Goal: Task Accomplishment & Management: Understand process/instructions

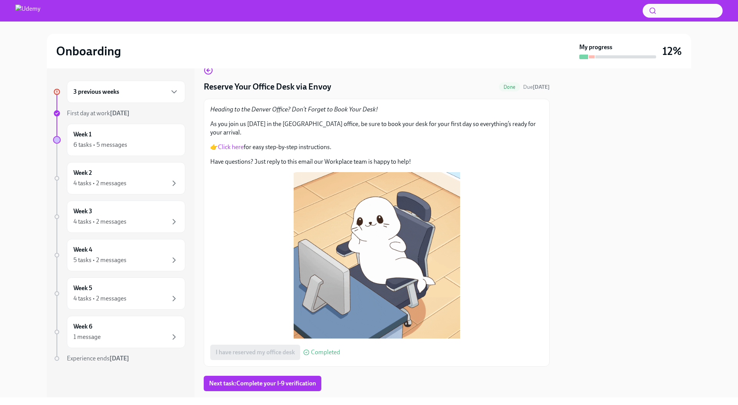
scroll to position [22, 0]
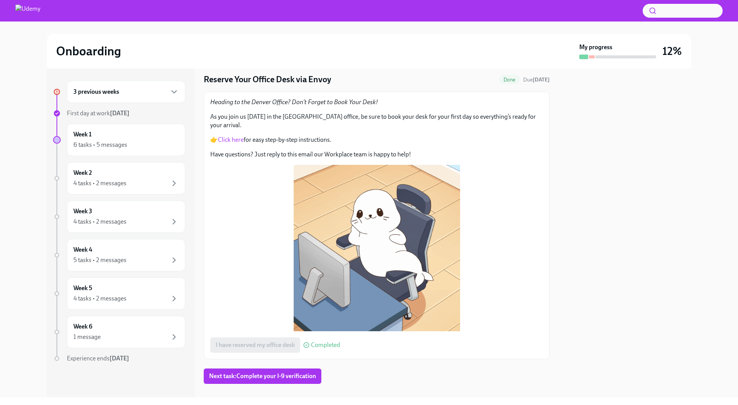
click at [145, 92] on div "3 previous weeks" at bounding box center [125, 91] width 105 height 9
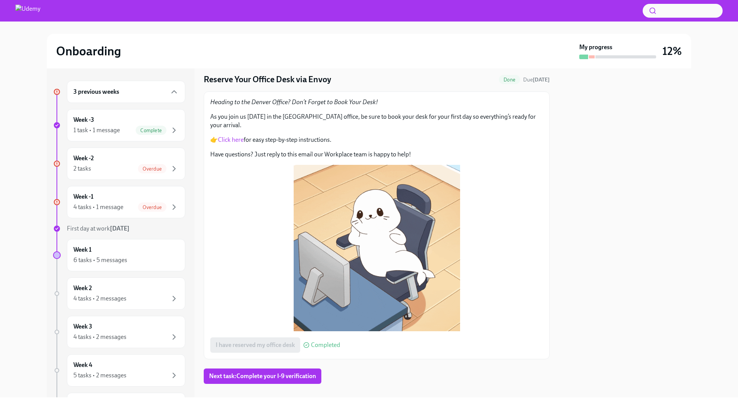
click at [170, 206] on icon "button" at bounding box center [174, 207] width 9 height 9
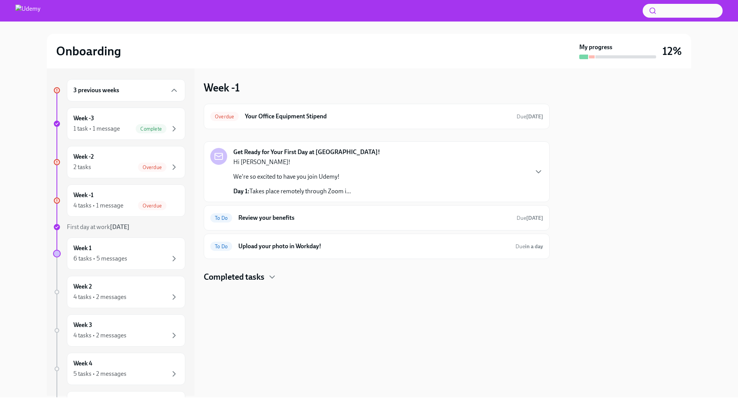
scroll to position [3, 0]
click at [170, 165] on icon "button" at bounding box center [174, 165] width 9 height 9
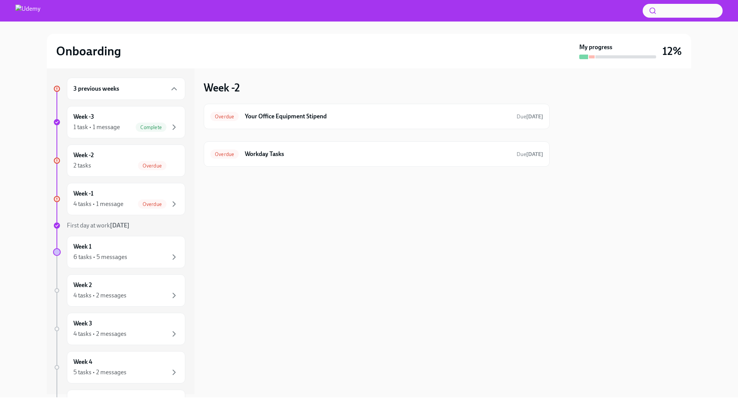
click at [369, 115] on h6 "Your Office Equipment Stipend" at bounding box center [378, 116] width 266 height 8
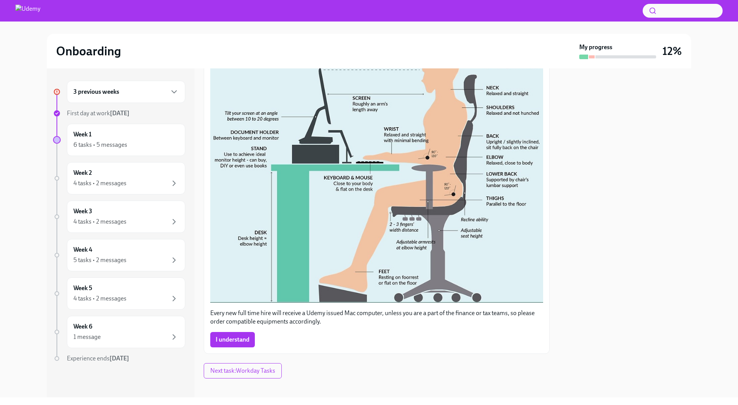
scroll to position [223, 0]
click at [235, 337] on span "I understand" at bounding box center [233, 340] width 34 height 8
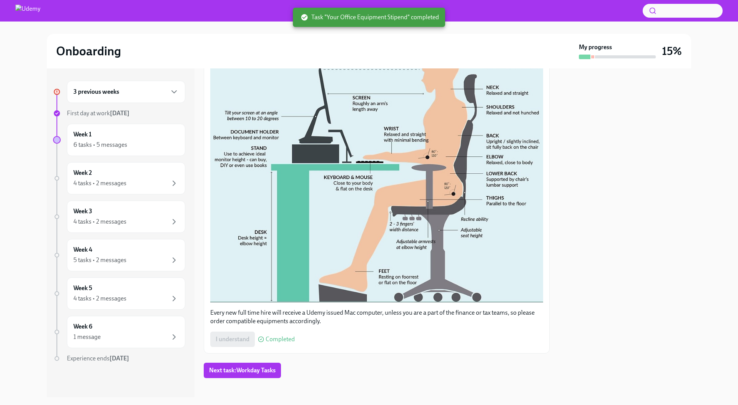
click at [172, 93] on icon "button" at bounding box center [174, 91] width 9 height 9
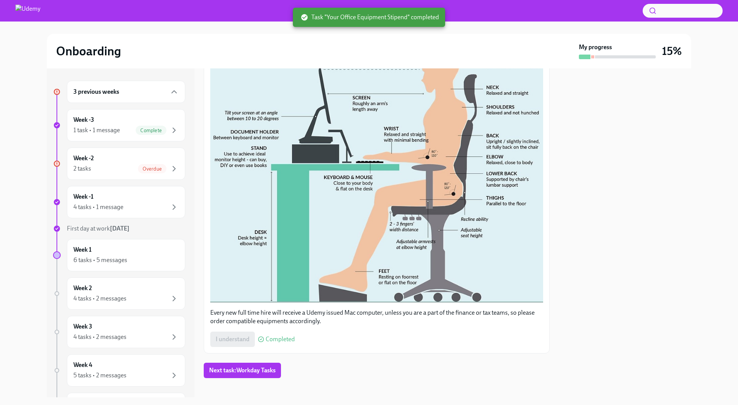
click at [167, 159] on div "Week -2 2 tasks Overdue" at bounding box center [125, 163] width 105 height 19
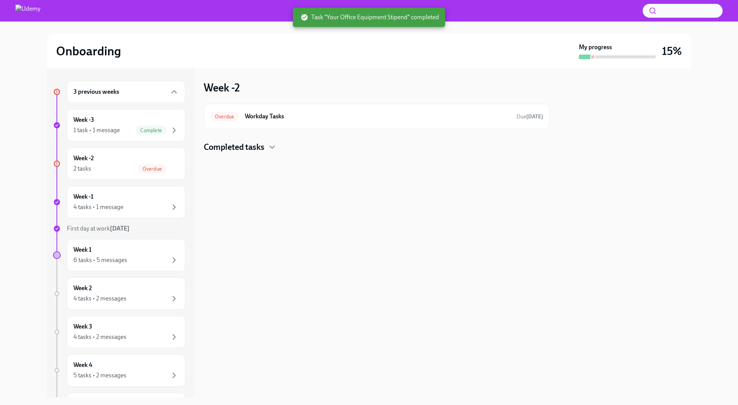
click at [303, 117] on h6 "Workday Tasks" at bounding box center [378, 116] width 266 height 8
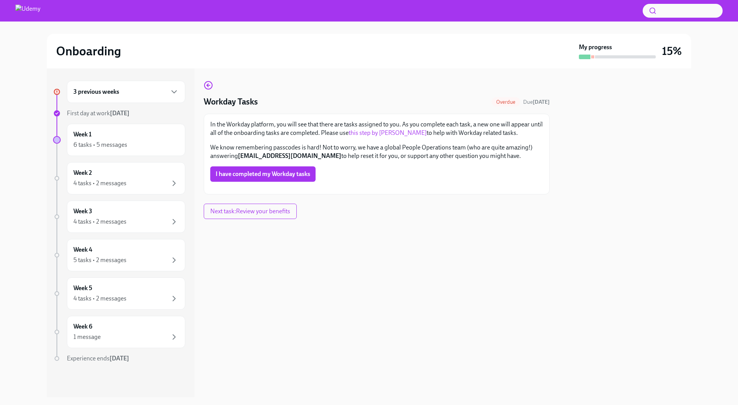
drag, startPoint x: 0, startPoint y: 0, endPoint x: 149, endPoint y: 93, distance: 175.9
click at [149, 93] on div "3 previous weeks" at bounding box center [125, 91] width 105 height 9
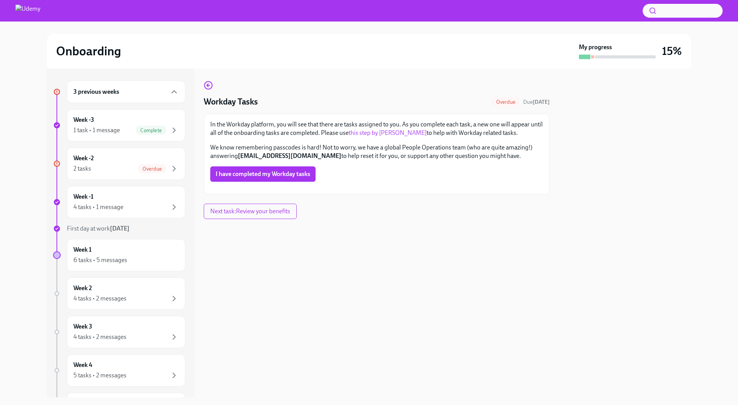
click at [170, 207] on icon "button" at bounding box center [174, 207] width 9 height 9
